Goal: Book appointment/travel/reservation

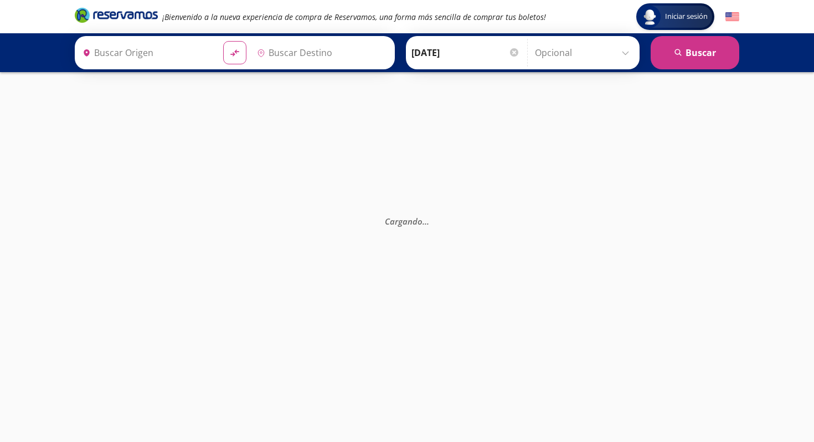
type input "[GEOGRAPHIC_DATA], [GEOGRAPHIC_DATA]"
type input "La Piedad, [GEOGRAPHIC_DATA]"
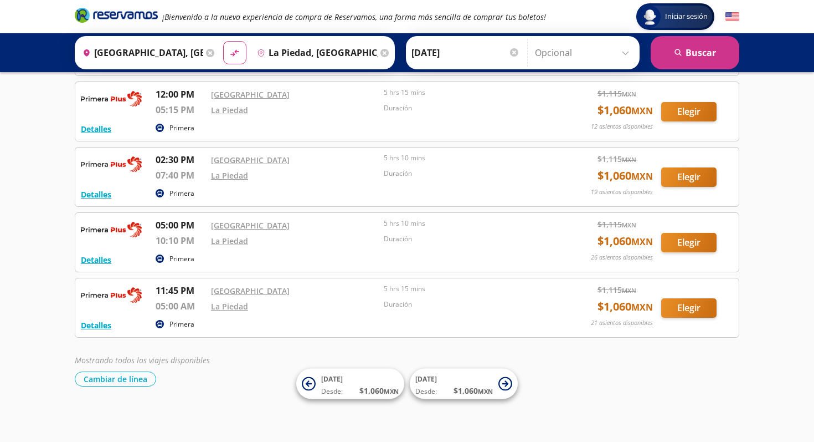
scroll to position [182, 0]
click at [690, 242] on button "Elegir" at bounding box center [688, 242] width 55 height 19
